Goal: Communication & Community: Answer question/provide support

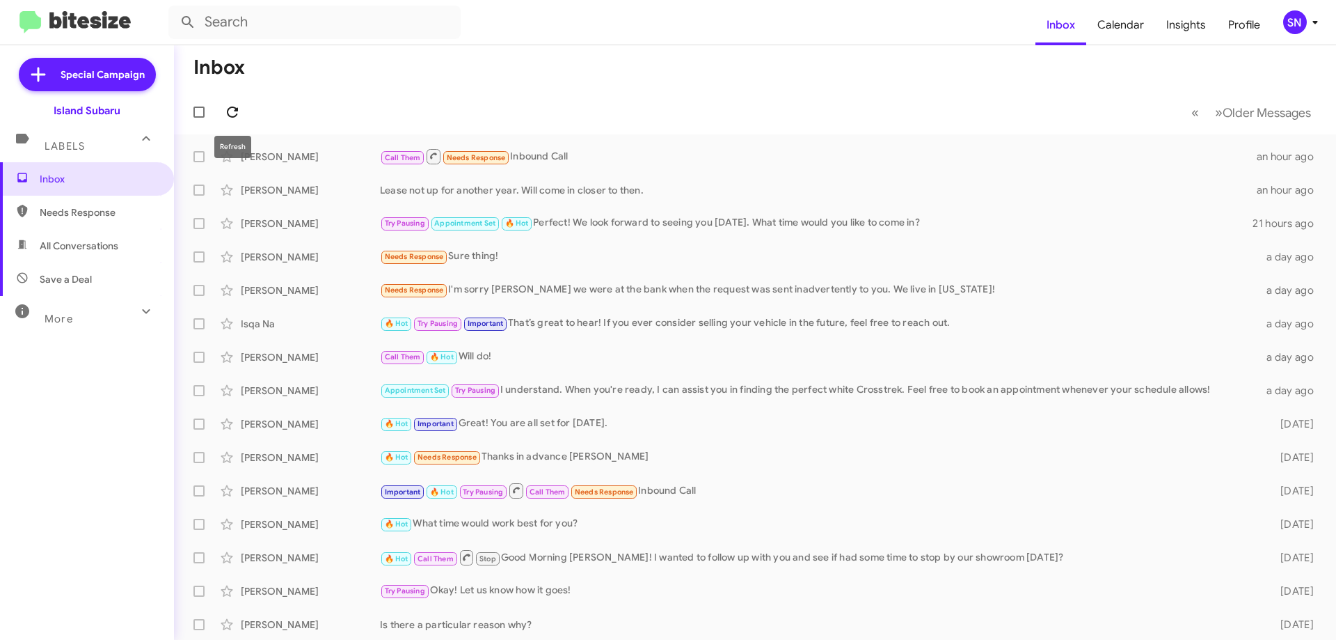
click at [240, 120] on icon at bounding box center [232, 112] width 17 height 17
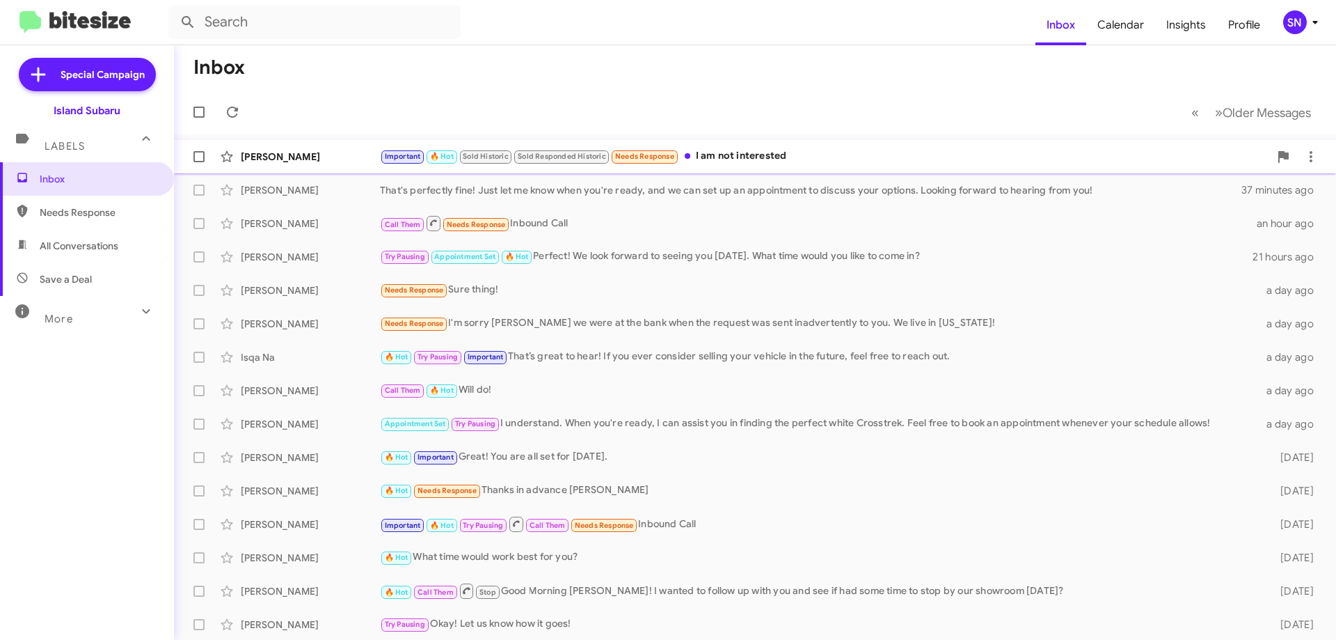
click at [751, 164] on div "Important 🔥 Hot Sold Historic Sold Responded Historic Needs Response I am not i…" at bounding box center [824, 156] width 889 height 16
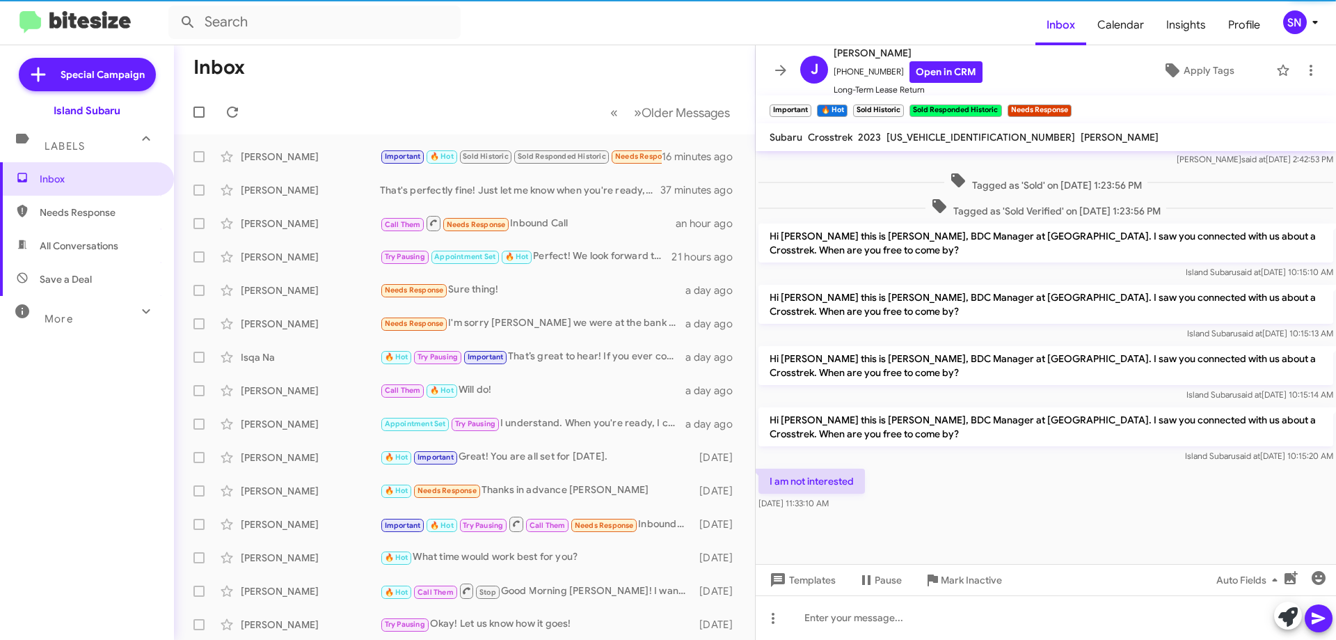
scroll to position [533, 0]
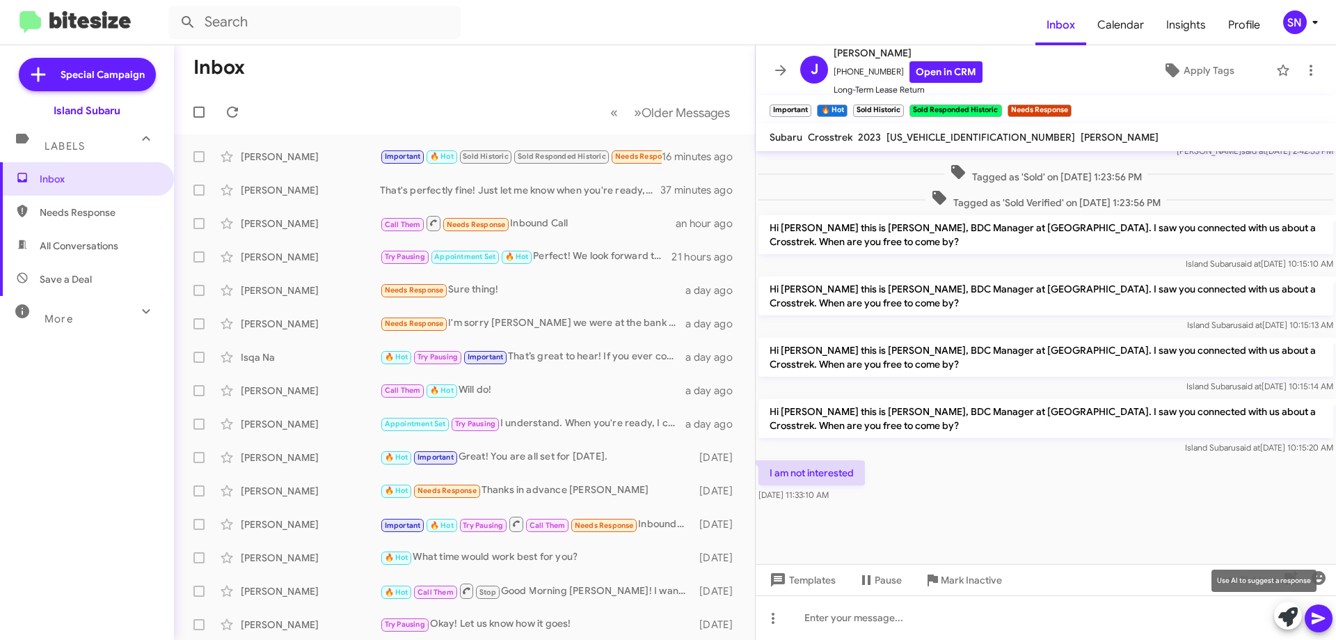
click at [1288, 618] on icon at bounding box center [1288, 616] width 19 height 19
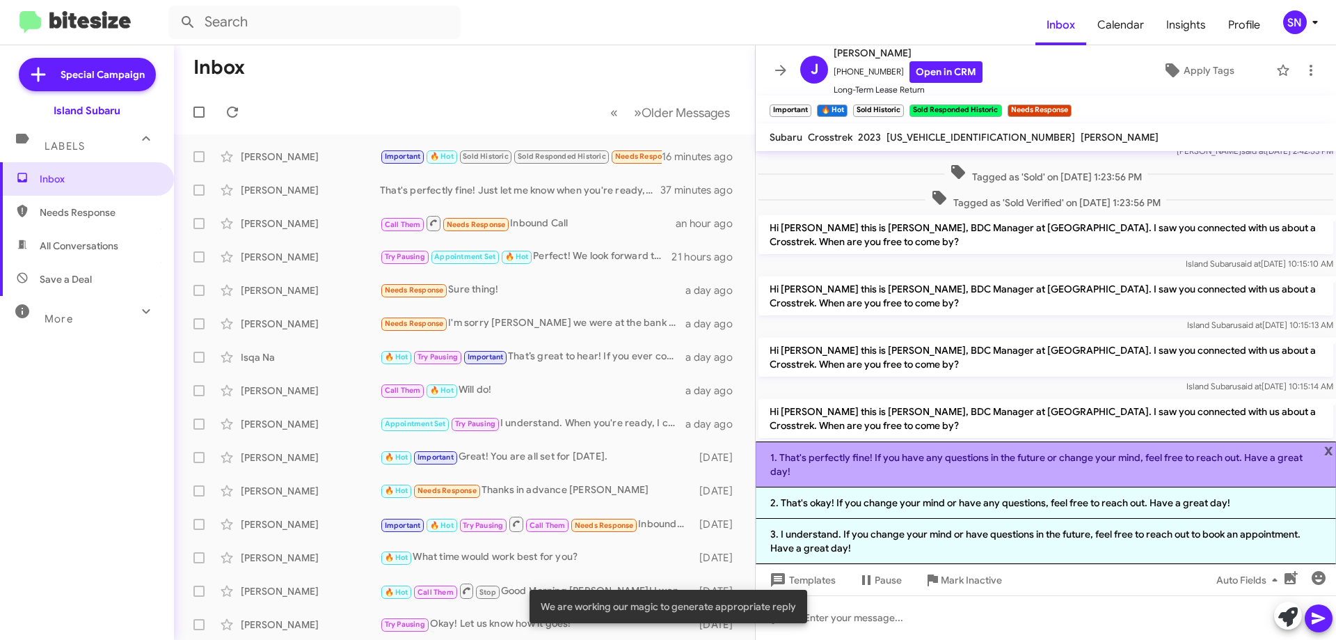
click at [867, 458] on li "1. That's perfectly fine! If you have any questions in the future or change you…" at bounding box center [1046, 464] width 580 height 46
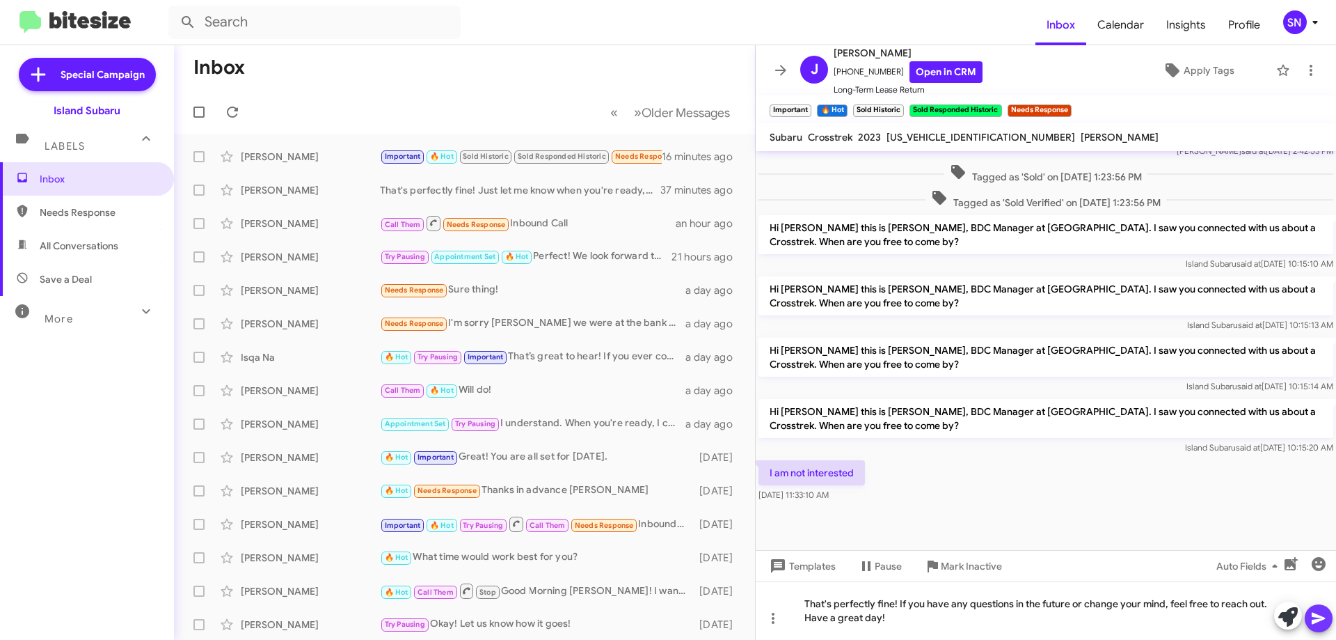
click at [1315, 620] on icon at bounding box center [1318, 618] width 13 height 12
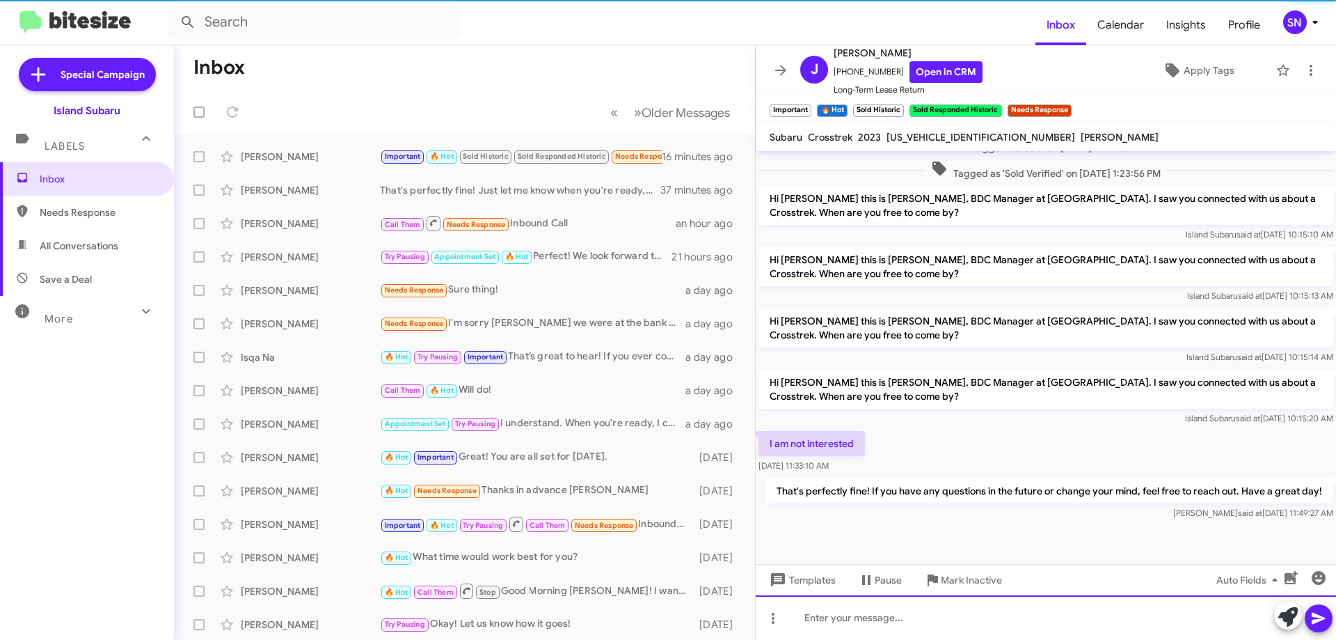
scroll to position [598, 0]
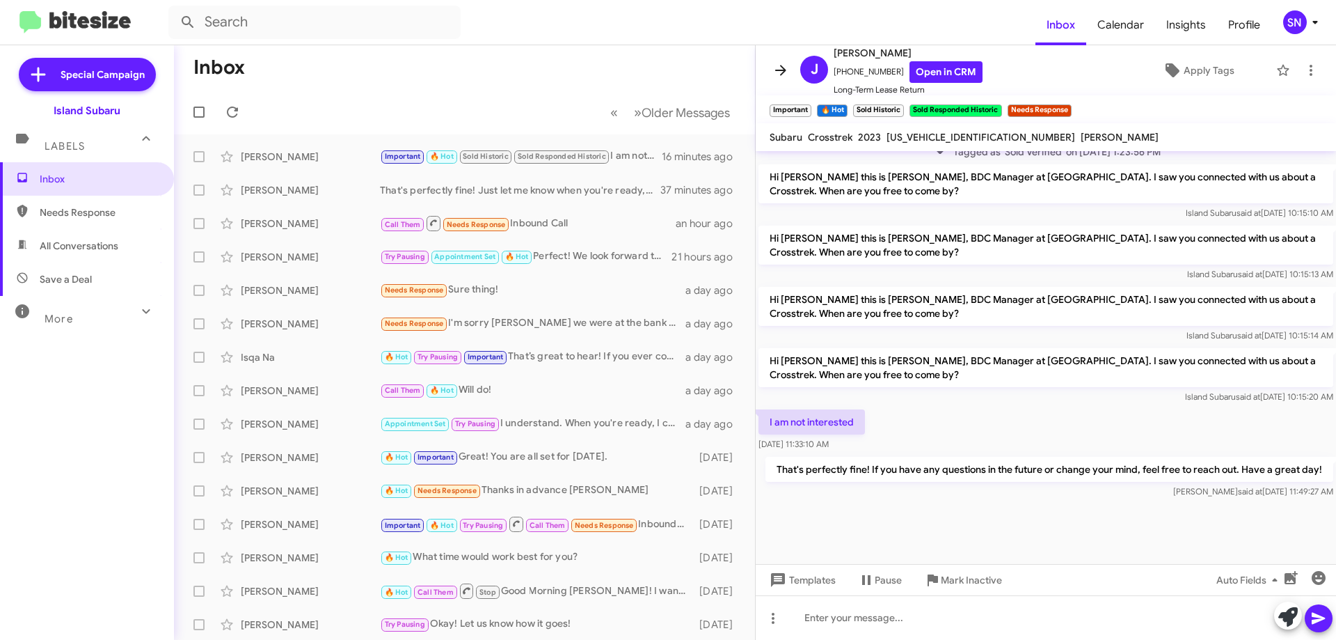
click at [783, 74] on icon at bounding box center [781, 70] width 17 height 17
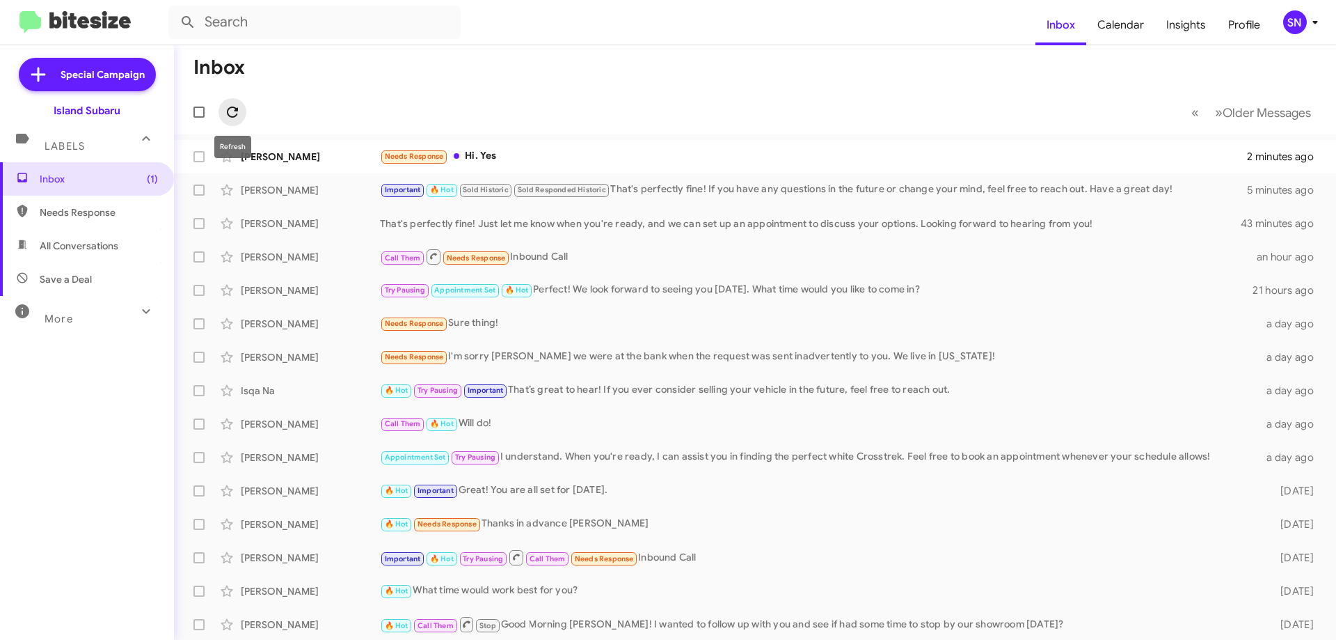
click at [229, 114] on icon at bounding box center [232, 112] width 17 height 17
click at [755, 168] on div "[PERSON_NAME] Needs Response Hi. Yes 2 minutes ago" at bounding box center [755, 157] width 1140 height 28
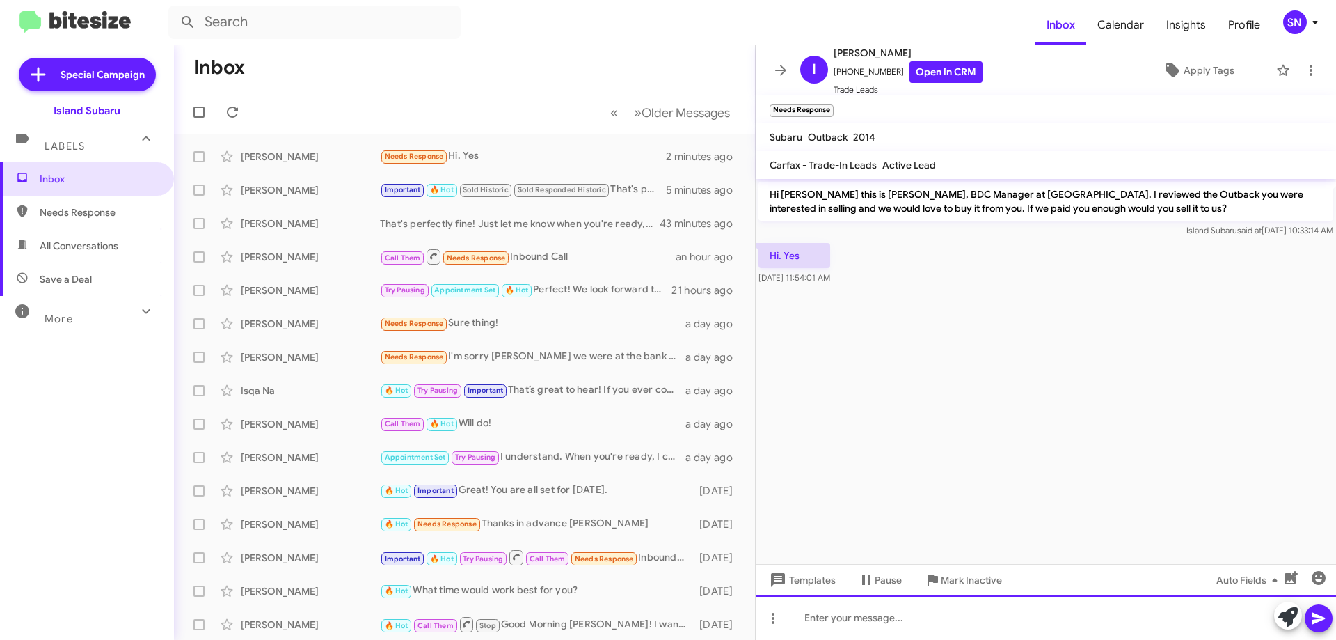
click at [895, 625] on div at bounding box center [1046, 617] width 580 height 45
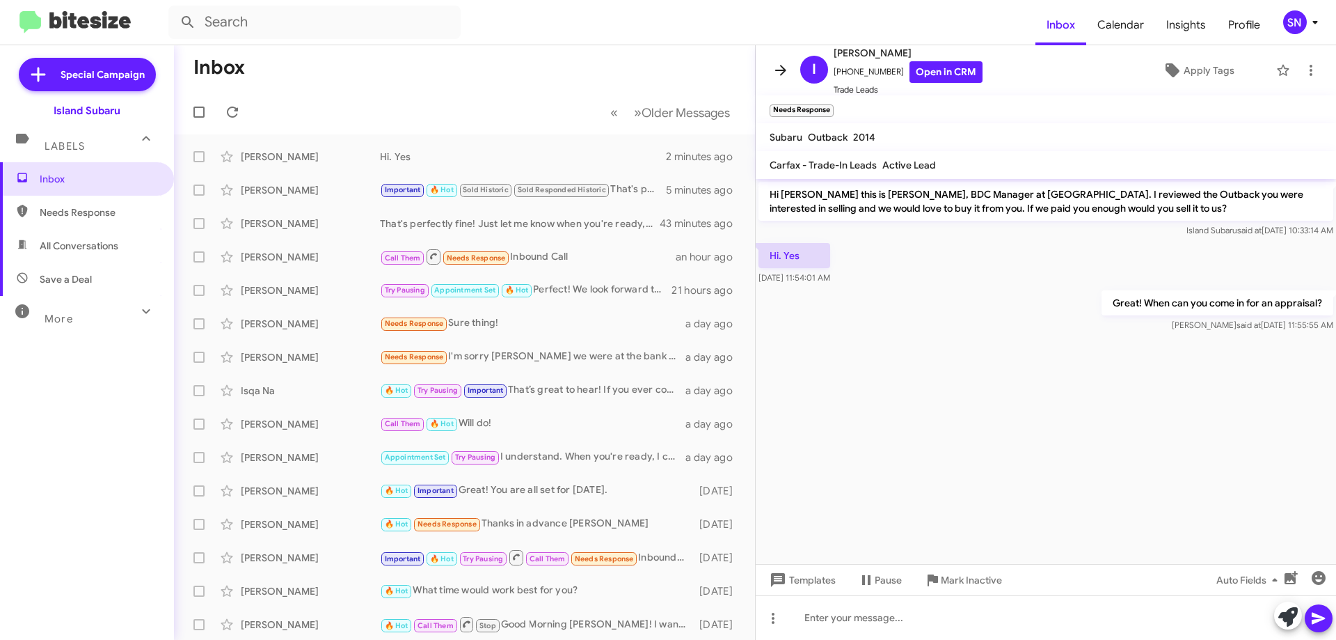
click at [789, 70] on span at bounding box center [781, 70] width 28 height 17
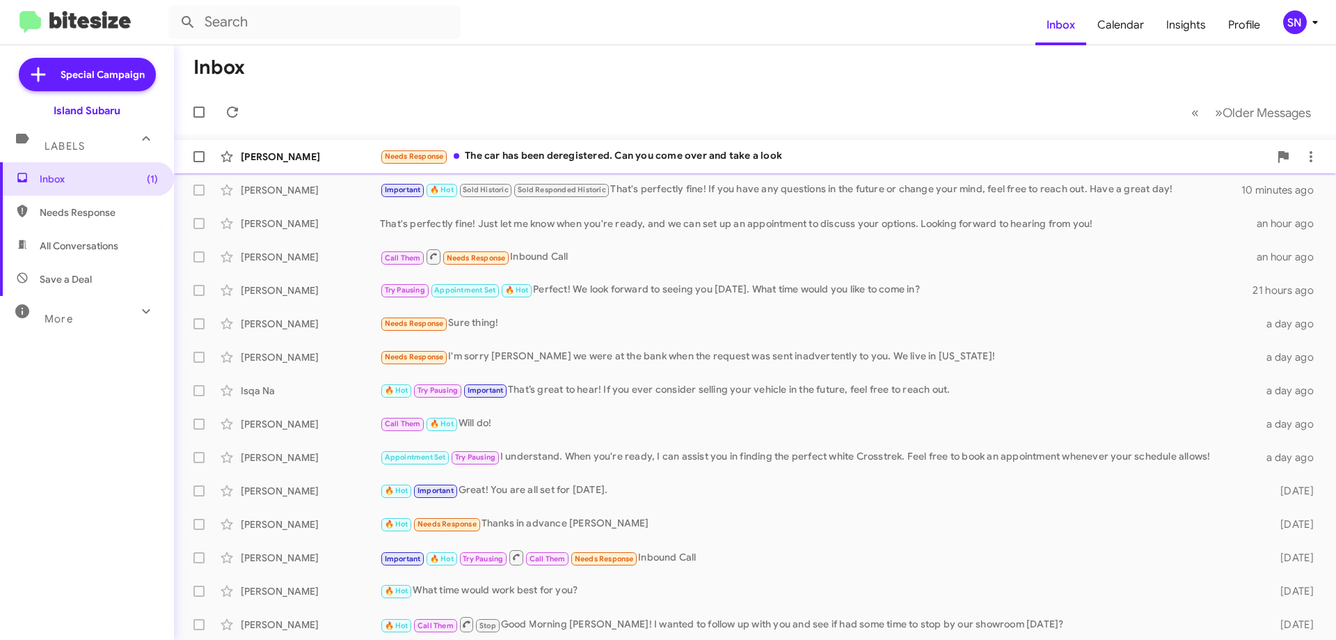
click at [827, 155] on div "Needs Response The car has been deregistered. Can you come over and take a look" at bounding box center [824, 156] width 889 height 16
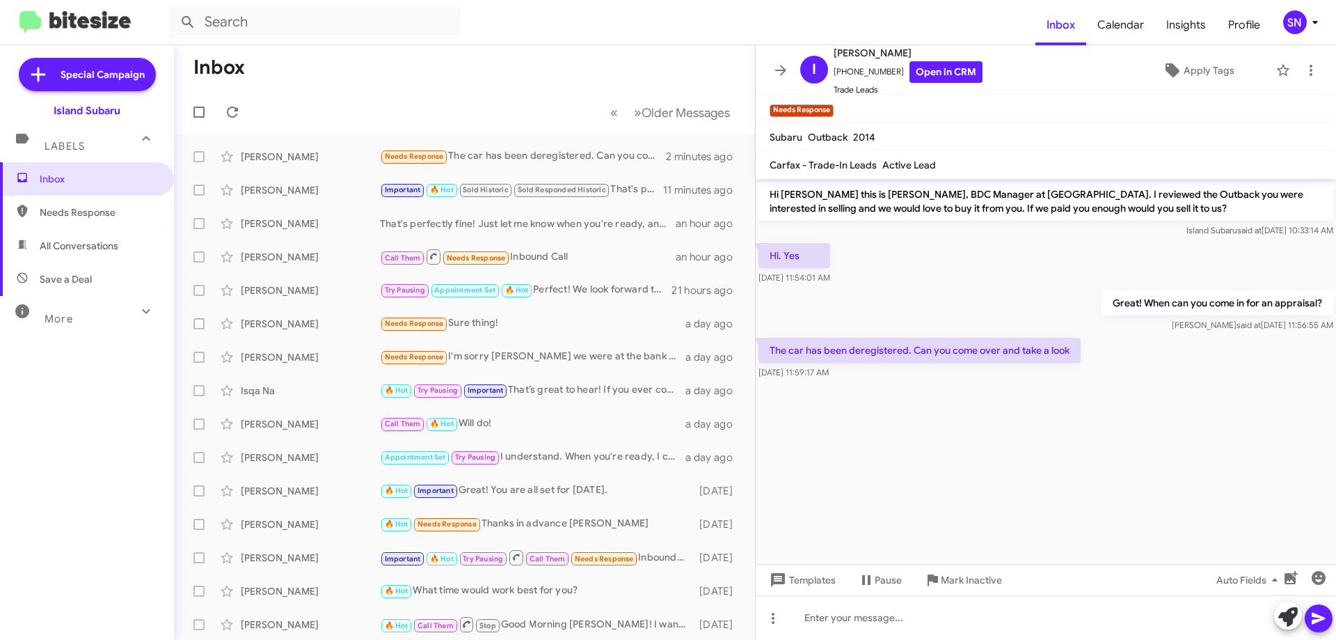
click at [865, 427] on cdk-virtual-scroll-viewport "Hi [PERSON_NAME] this is [PERSON_NAME], BDC Manager at [GEOGRAPHIC_DATA]. I rev…" at bounding box center [1046, 371] width 580 height 385
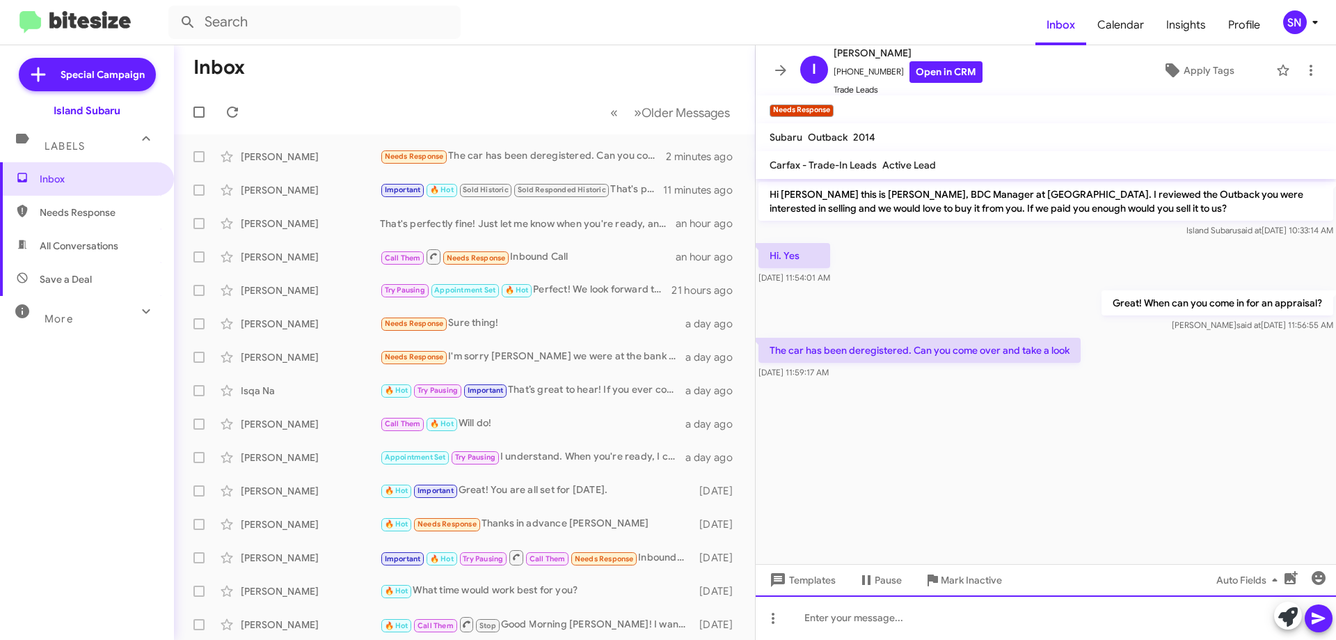
click at [899, 621] on div at bounding box center [1046, 617] width 580 height 45
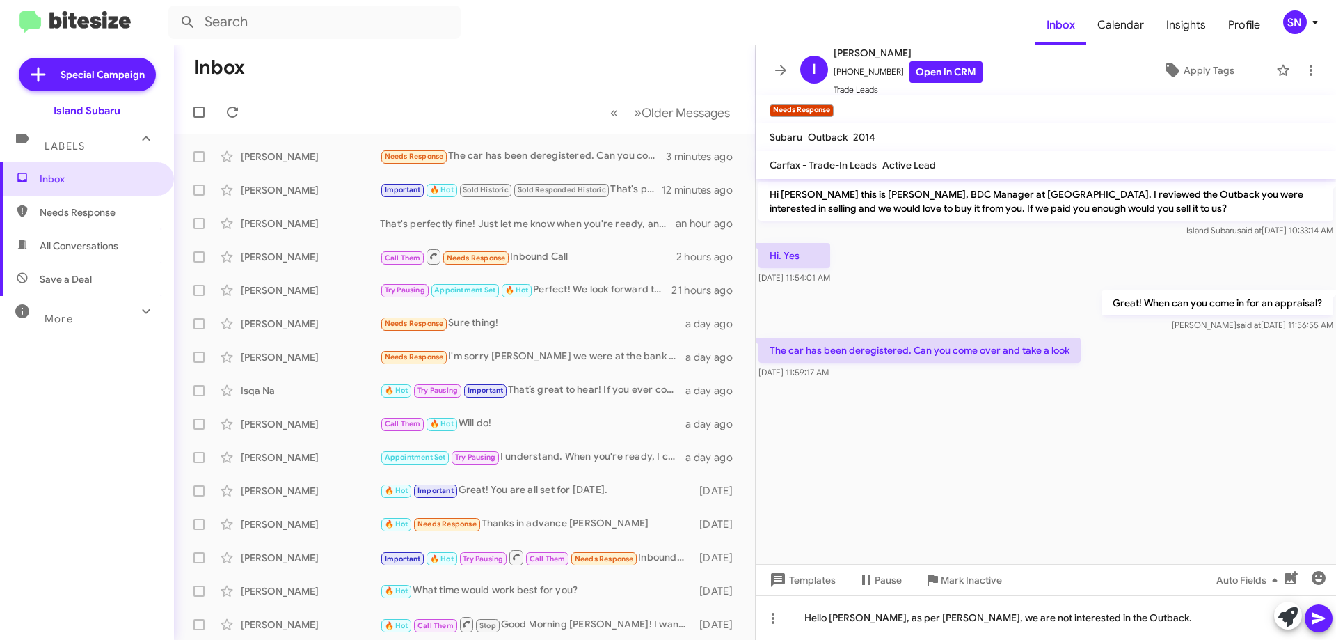
click at [1324, 614] on icon at bounding box center [1319, 618] width 17 height 17
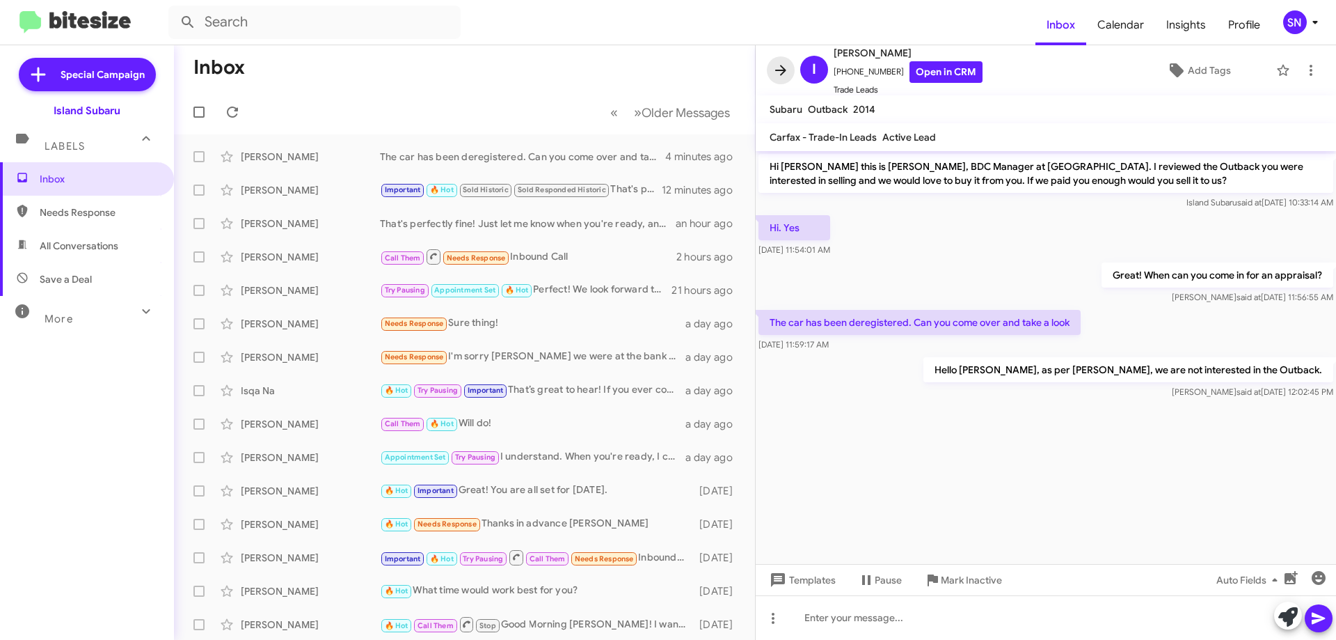
click at [788, 65] on icon at bounding box center [781, 70] width 17 height 17
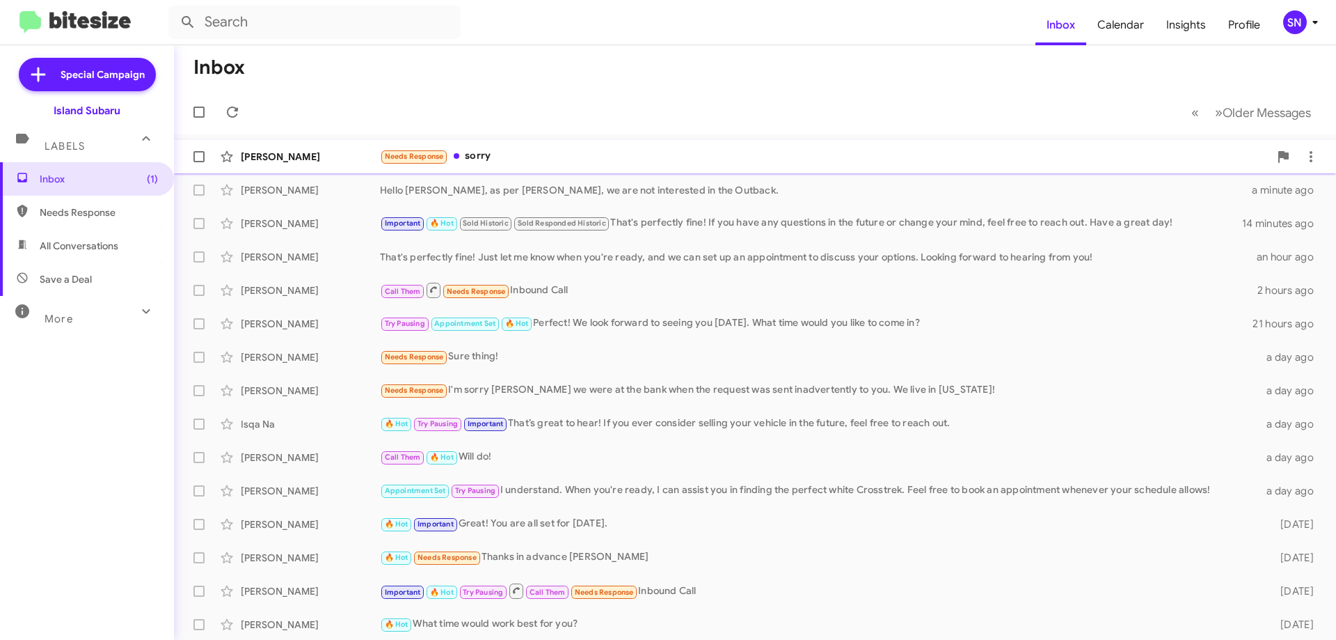
click at [551, 147] on div "[DEMOGRAPHIC_DATA][PERSON_NAME] Needs Response sorry a few seconds ago" at bounding box center [755, 157] width 1140 height 28
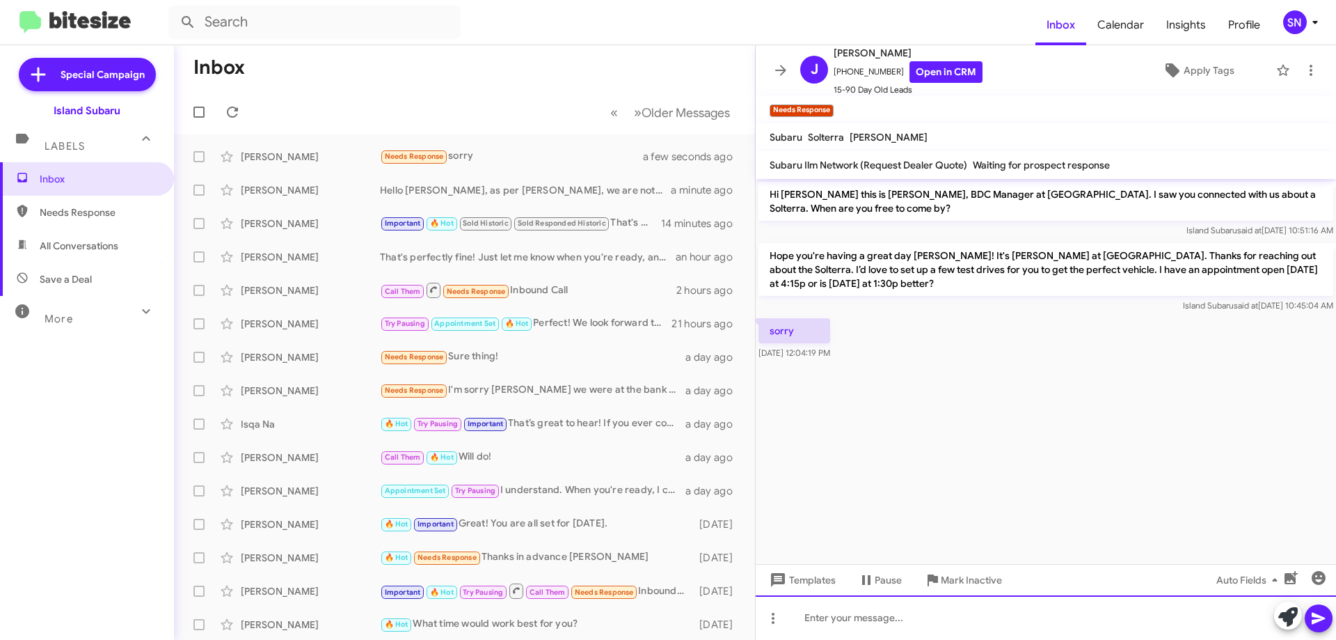
click at [885, 617] on div at bounding box center [1046, 617] width 580 height 45
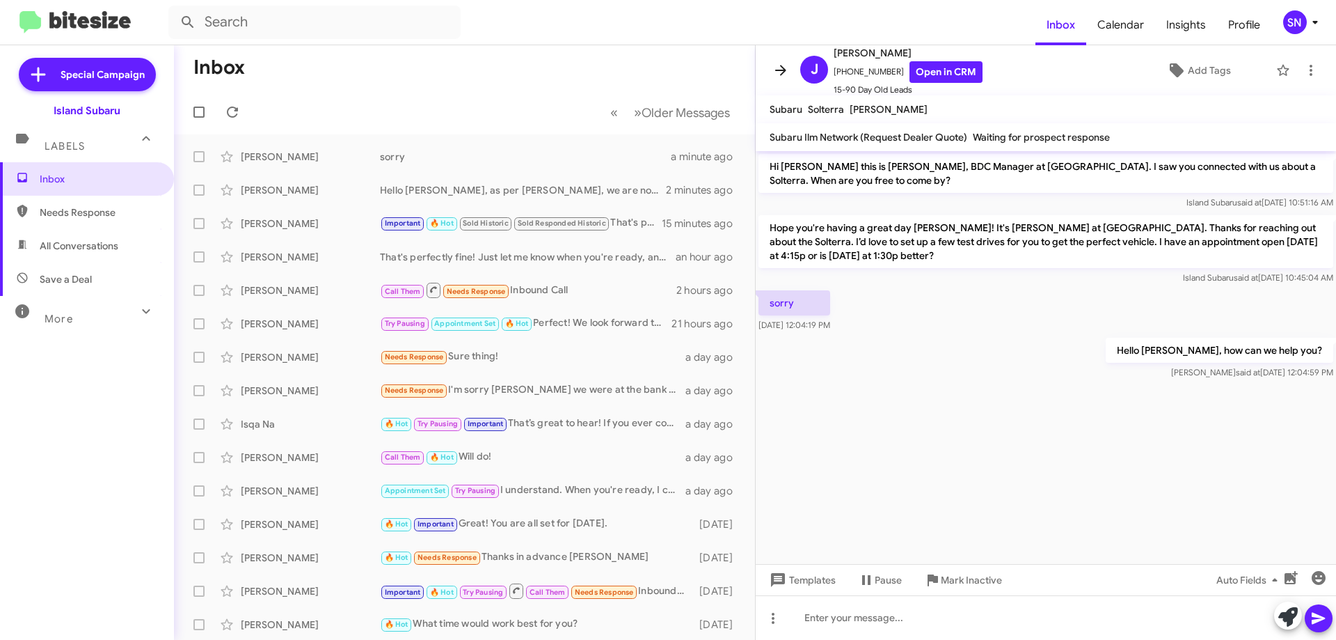
click at [779, 66] on icon at bounding box center [781, 70] width 17 height 17
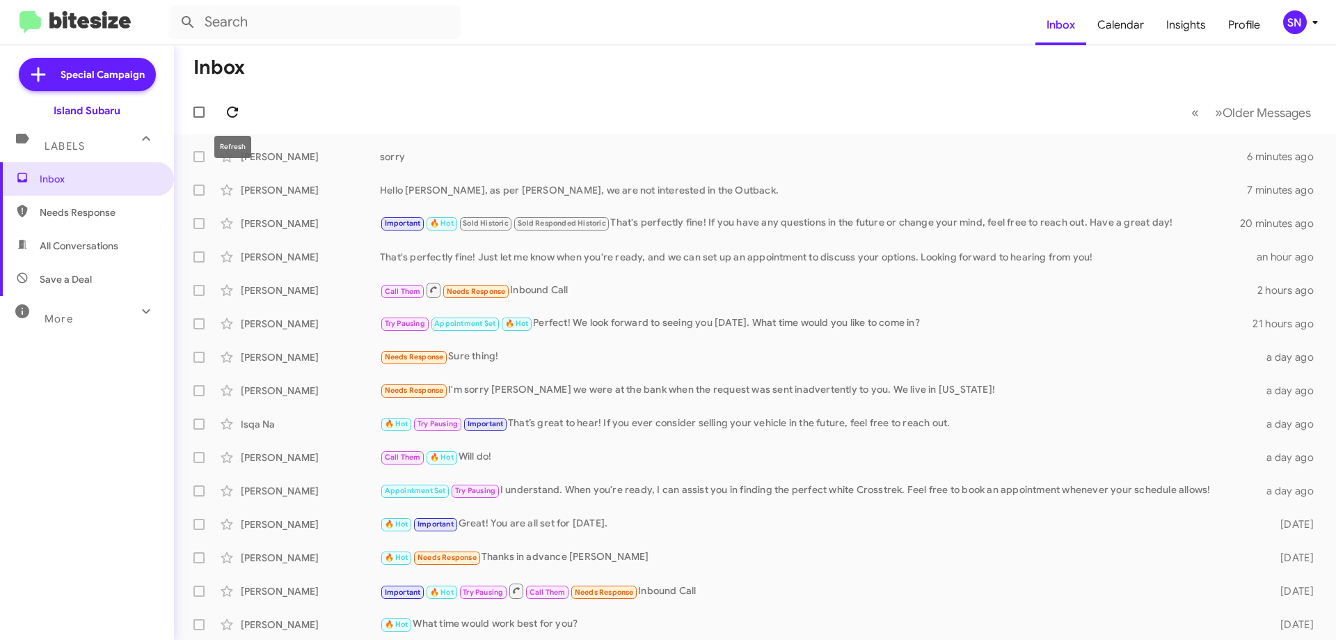
click at [231, 114] on icon at bounding box center [232, 112] width 17 height 17
click at [236, 111] on icon at bounding box center [232, 111] width 11 height 11
click at [226, 110] on icon at bounding box center [232, 112] width 17 height 17
click at [232, 111] on icon at bounding box center [232, 112] width 17 height 17
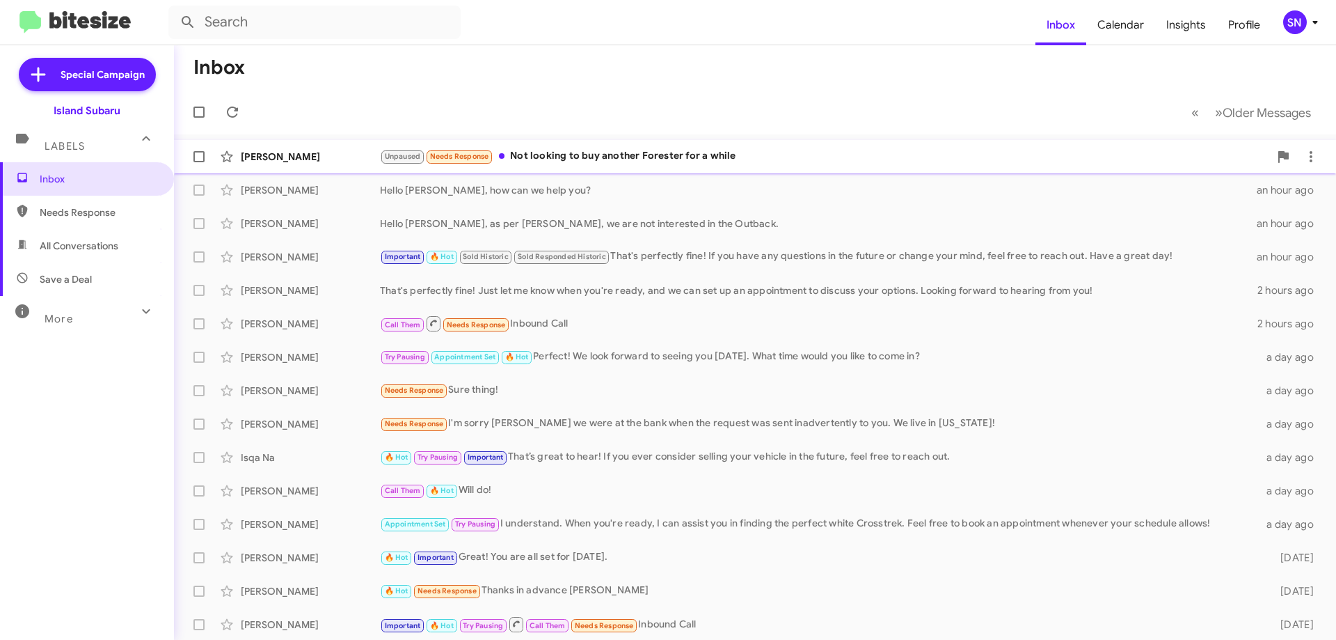
click at [583, 153] on div "Unpaused Needs Response Not looking to buy another Forester for a while" at bounding box center [824, 156] width 889 height 16
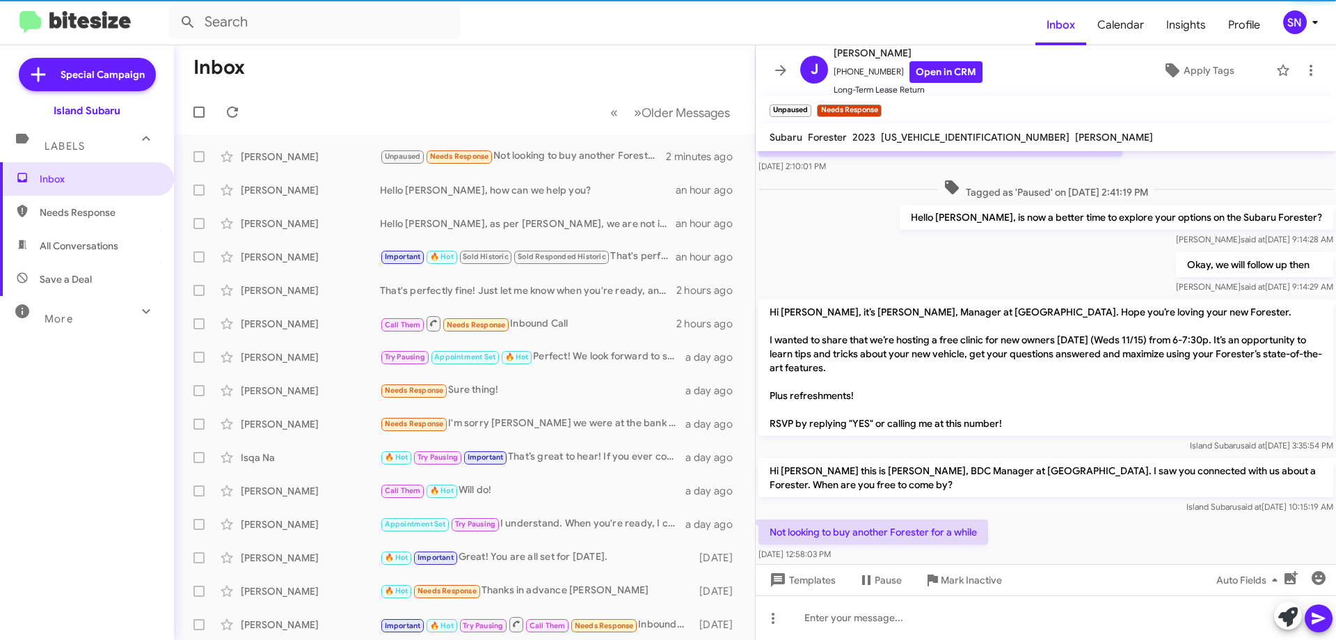
scroll to position [111, 0]
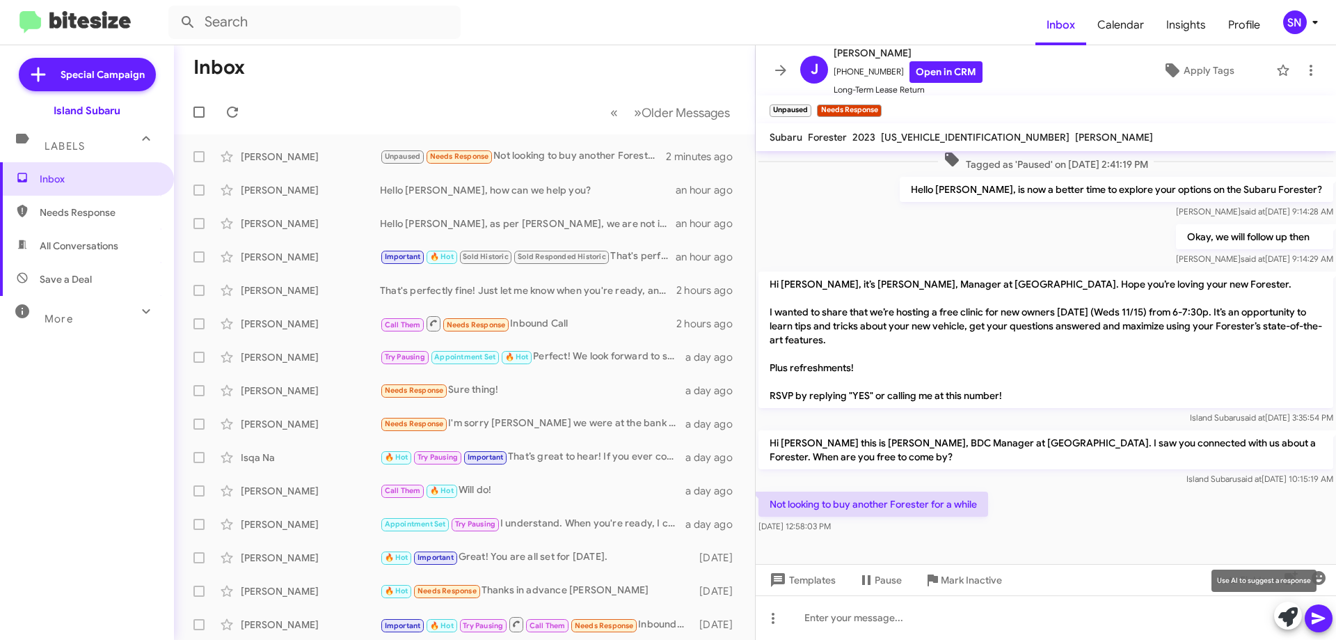
click at [1290, 619] on icon at bounding box center [1288, 616] width 19 height 19
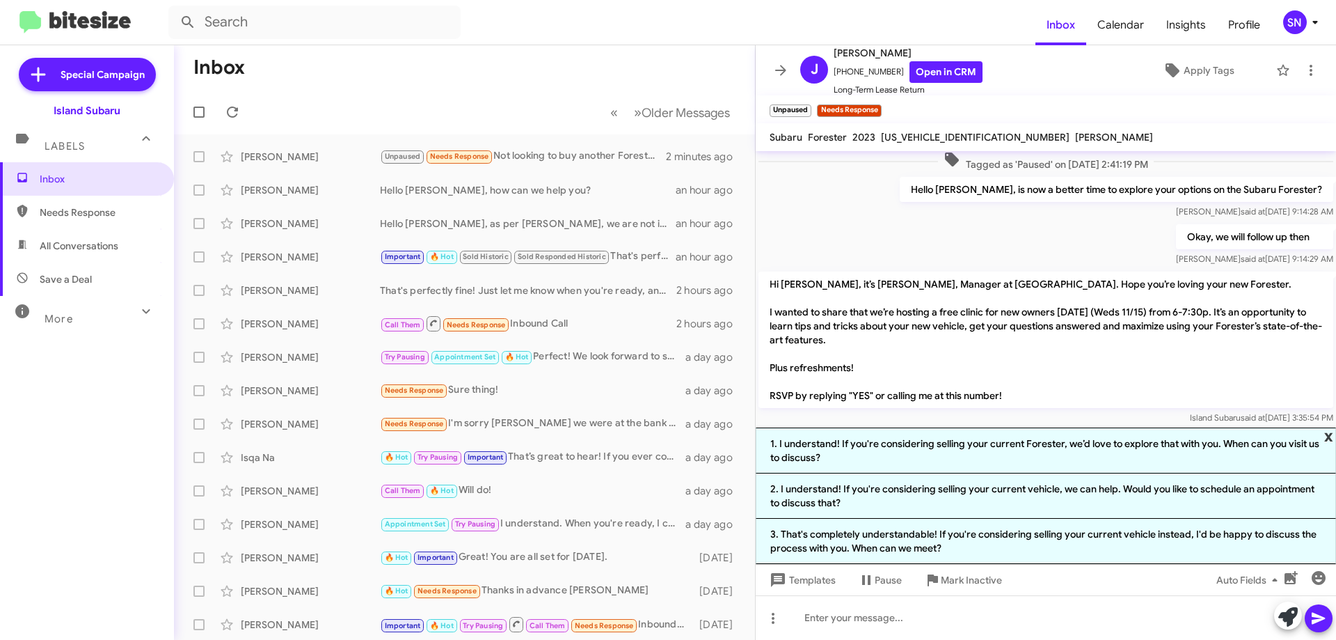
click at [1327, 438] on span "x" at bounding box center [1328, 435] width 9 height 17
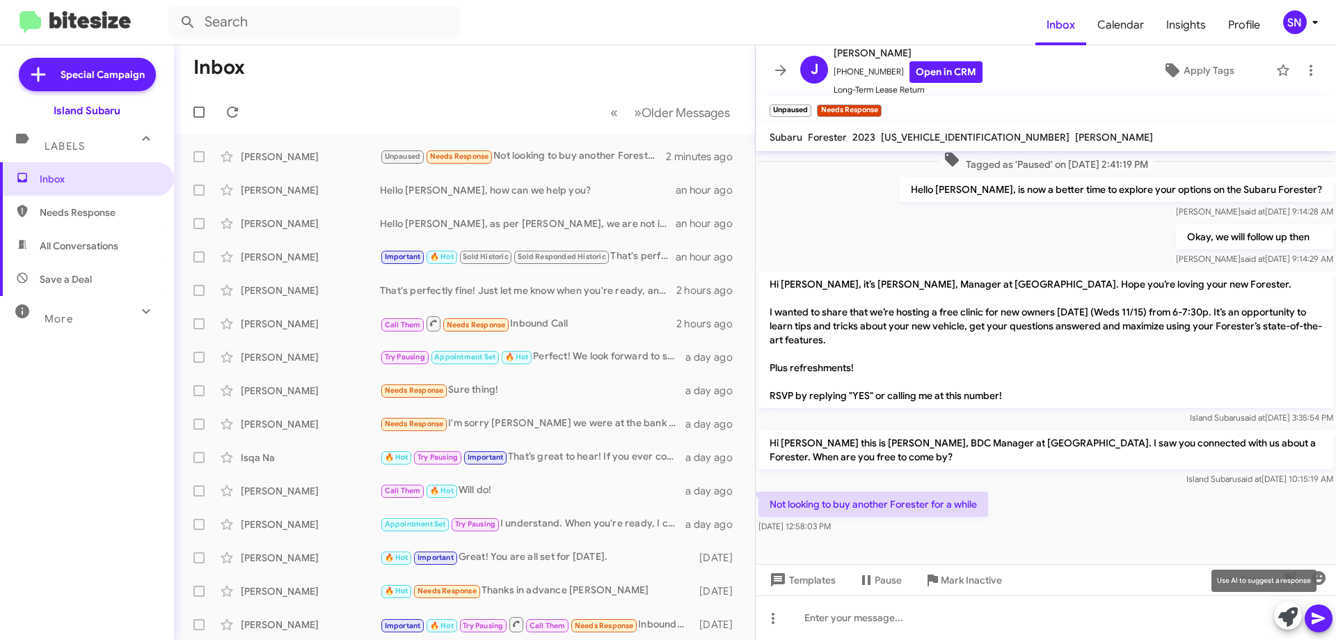
drag, startPoint x: 1281, startPoint y: 614, endPoint x: 1276, endPoint y: 603, distance: 11.8
click at [1282, 614] on icon at bounding box center [1288, 616] width 19 height 19
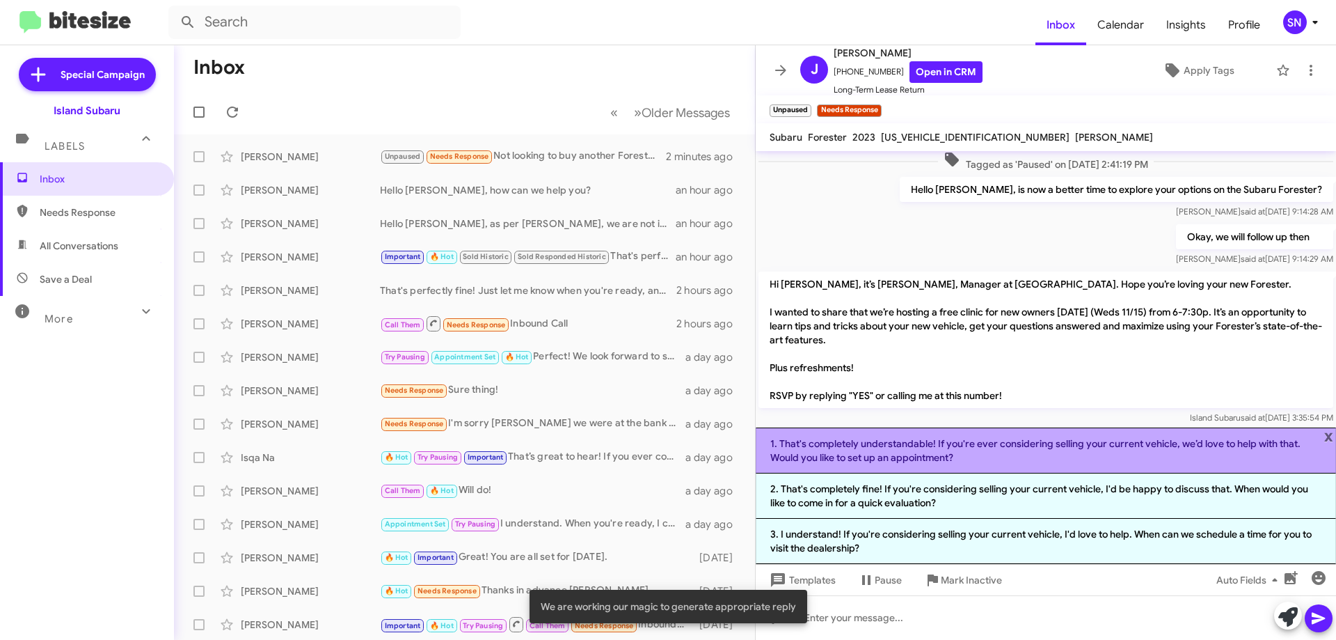
click at [973, 449] on li "1. That's completely understandable! If you're ever considering selling your cu…" at bounding box center [1046, 450] width 580 height 46
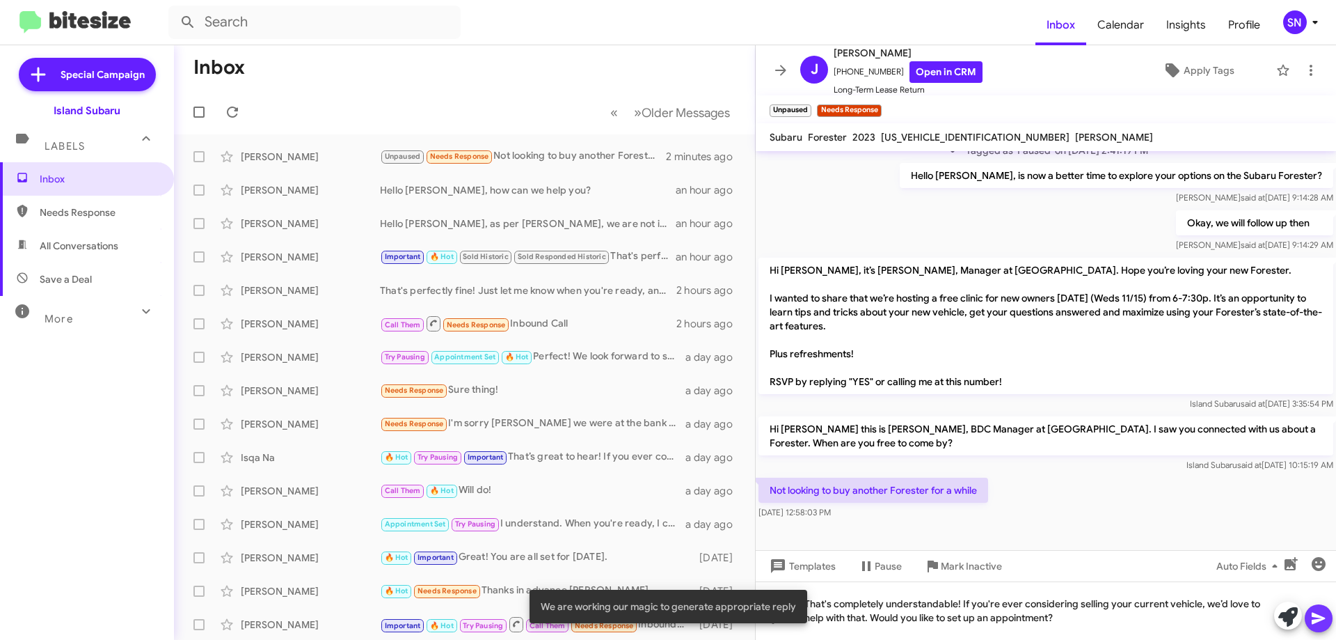
click at [1311, 617] on icon at bounding box center [1319, 618] width 17 height 17
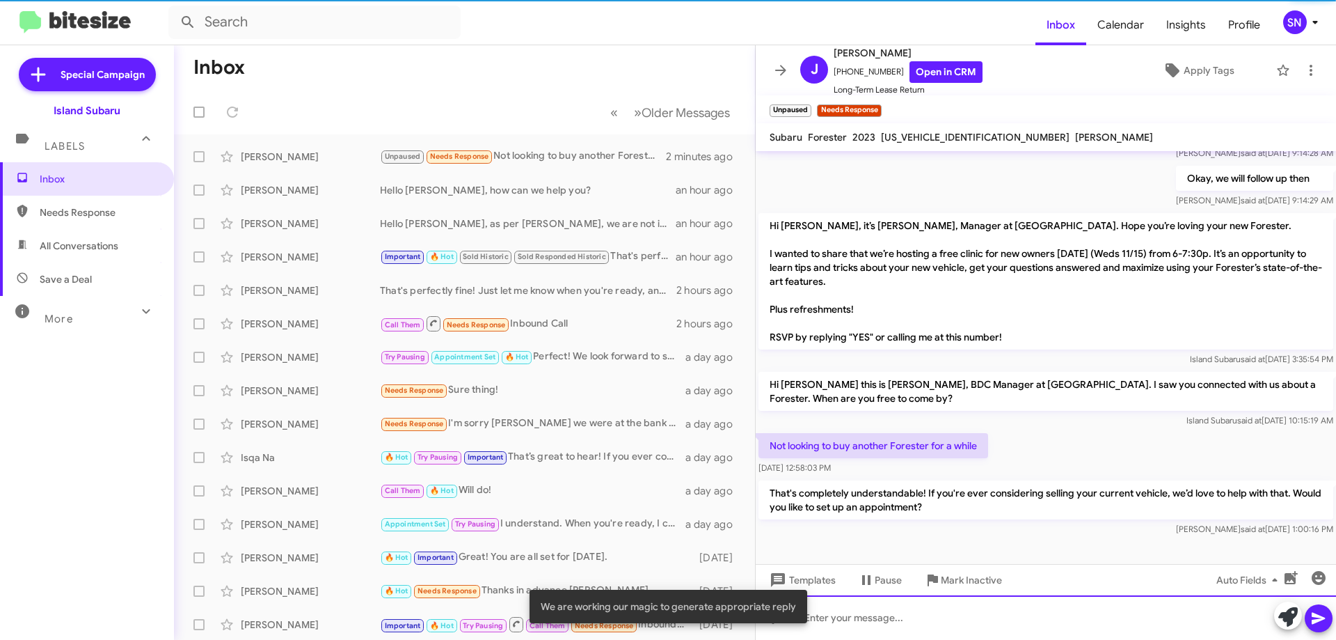
scroll to position [176, 0]
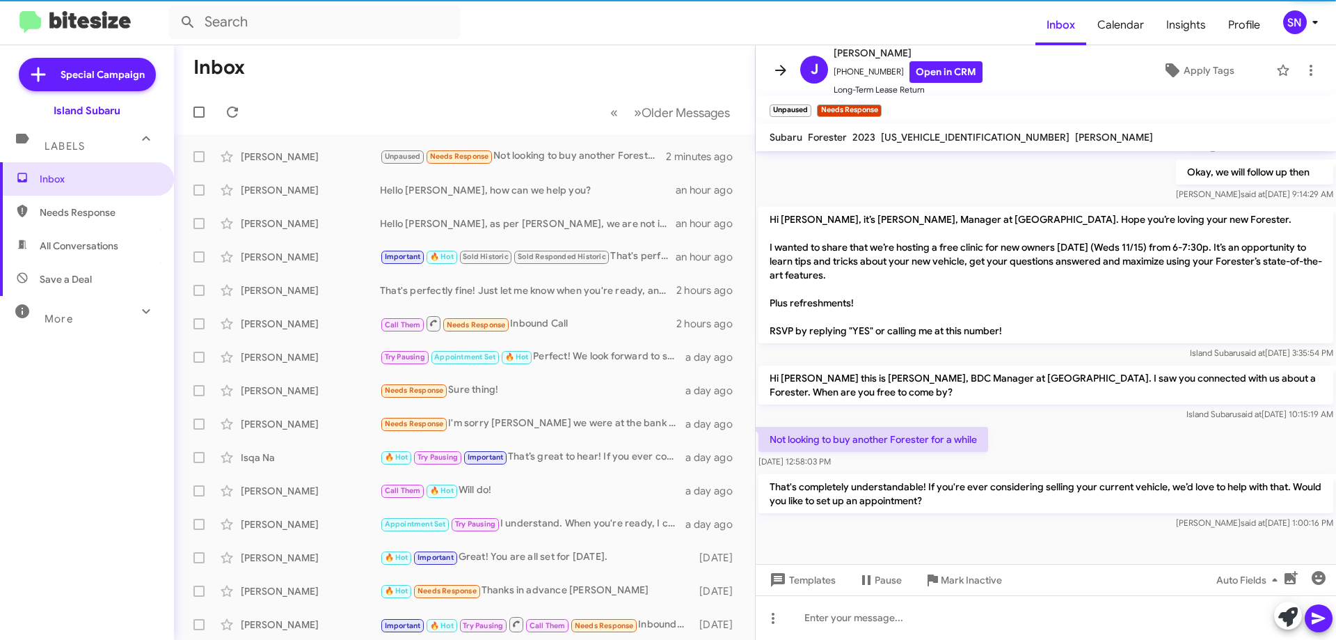
click at [782, 70] on icon at bounding box center [780, 70] width 11 height 10
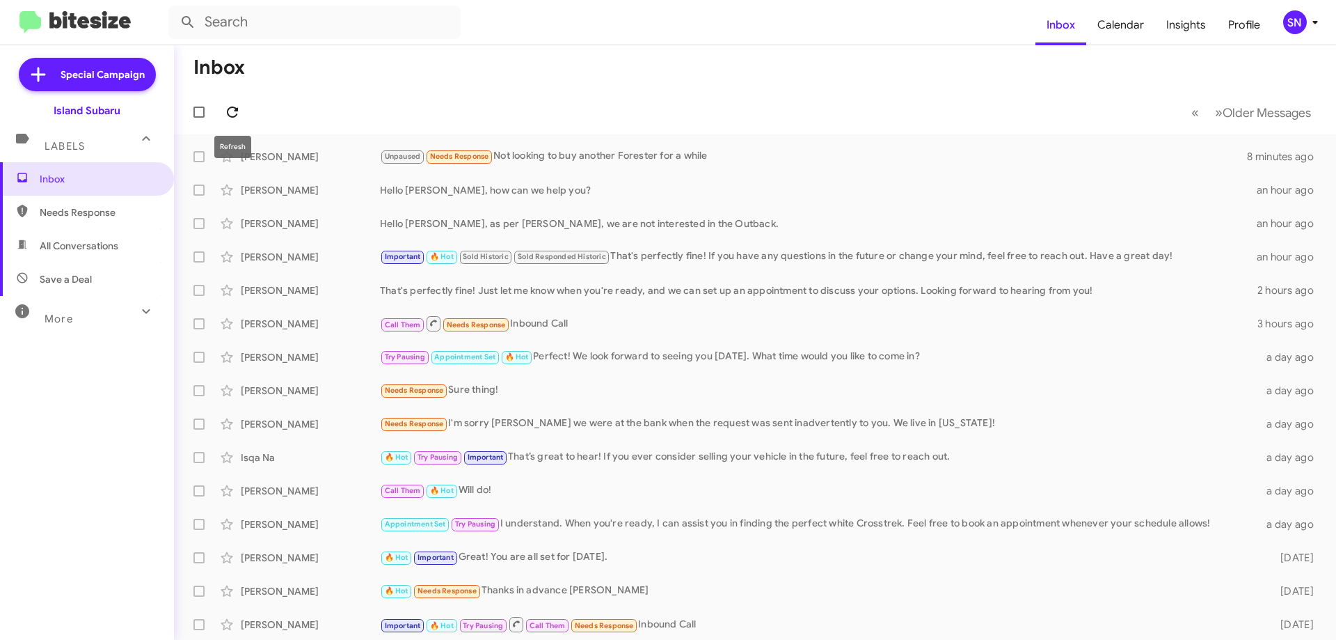
click at [234, 112] on icon at bounding box center [232, 112] width 17 height 17
click at [244, 105] on span at bounding box center [233, 112] width 28 height 17
